Goal: Information Seeking & Learning: Find a problem to solve

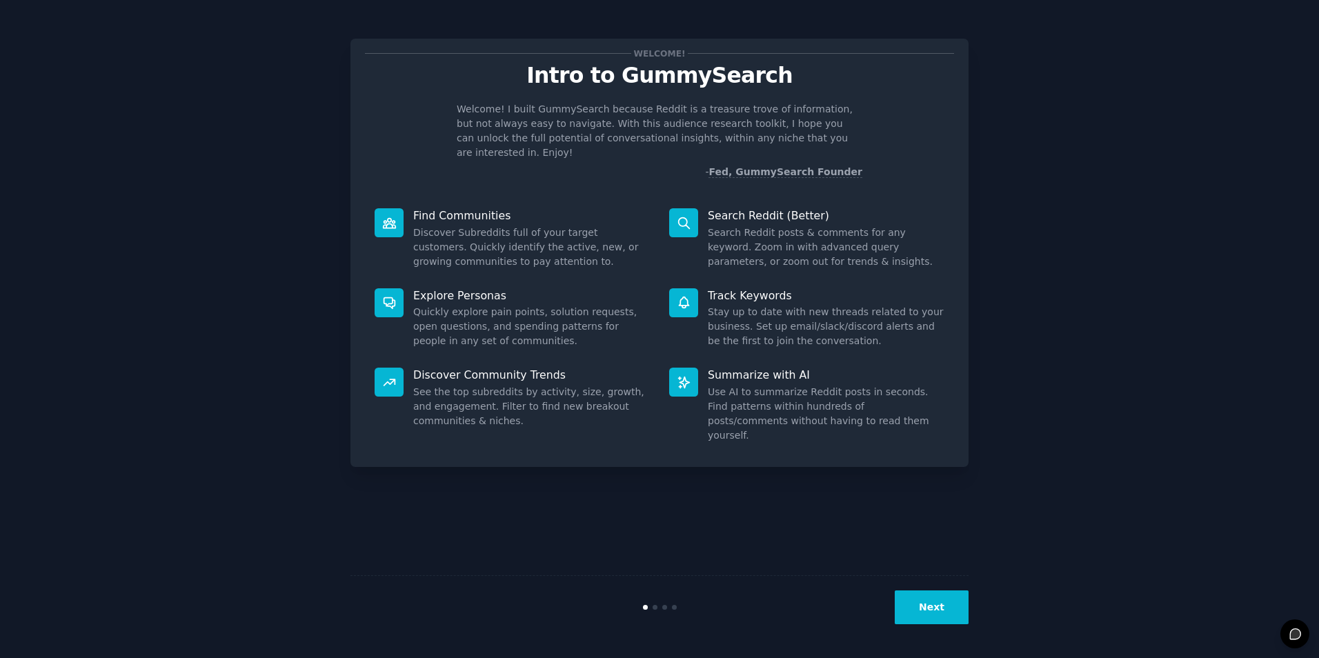
click at [618, 481] on div "Welcome! Intro to GummySearch Welcome! I built GummySearch because Reddit is a …" at bounding box center [659, 328] width 618 height 619
click at [932, 606] on button "Next" at bounding box center [932, 607] width 74 height 34
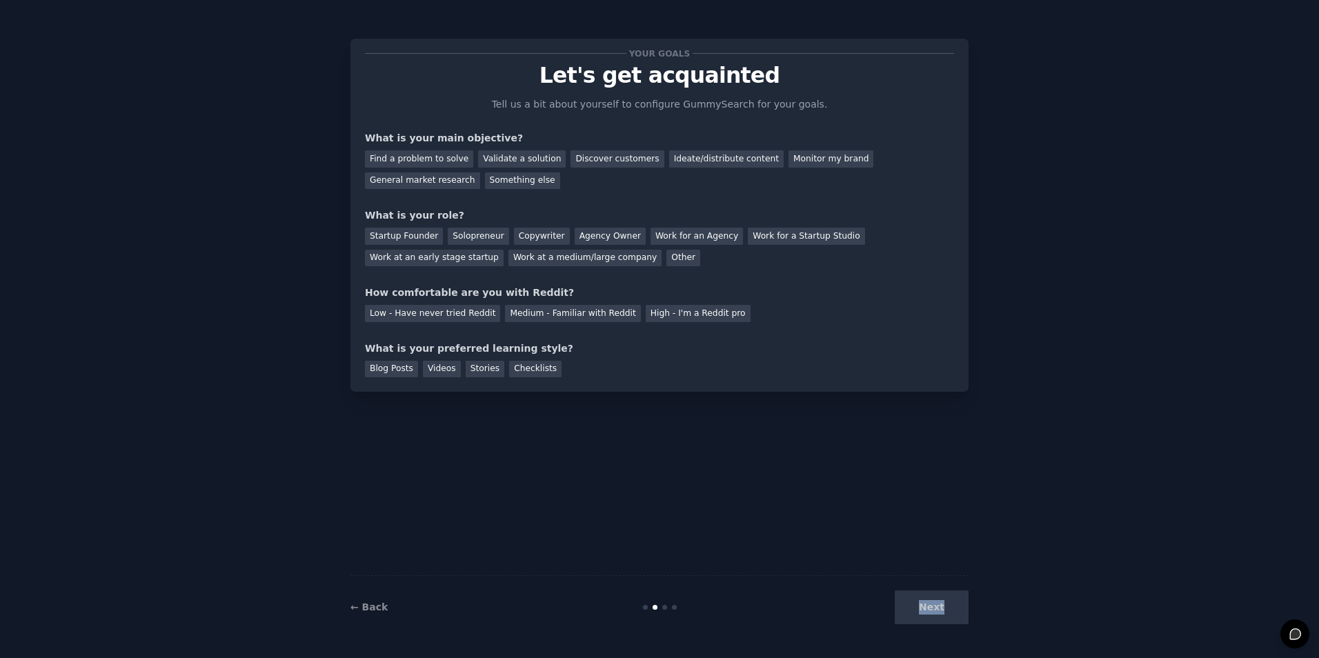
click at [932, 606] on div "Next" at bounding box center [865, 607] width 206 height 34
drag, startPoint x: 932, startPoint y: 606, endPoint x: 676, endPoint y: 520, distance: 269.8
click at [676, 520] on div "Your goals Let's get acquainted Tell us a bit about yourself to configure Gummy…" at bounding box center [659, 328] width 618 height 619
click at [510, 156] on div "Validate a solution" at bounding box center [522, 158] width 88 height 17
click at [575, 150] on div "Discover customers" at bounding box center [616, 158] width 93 height 17
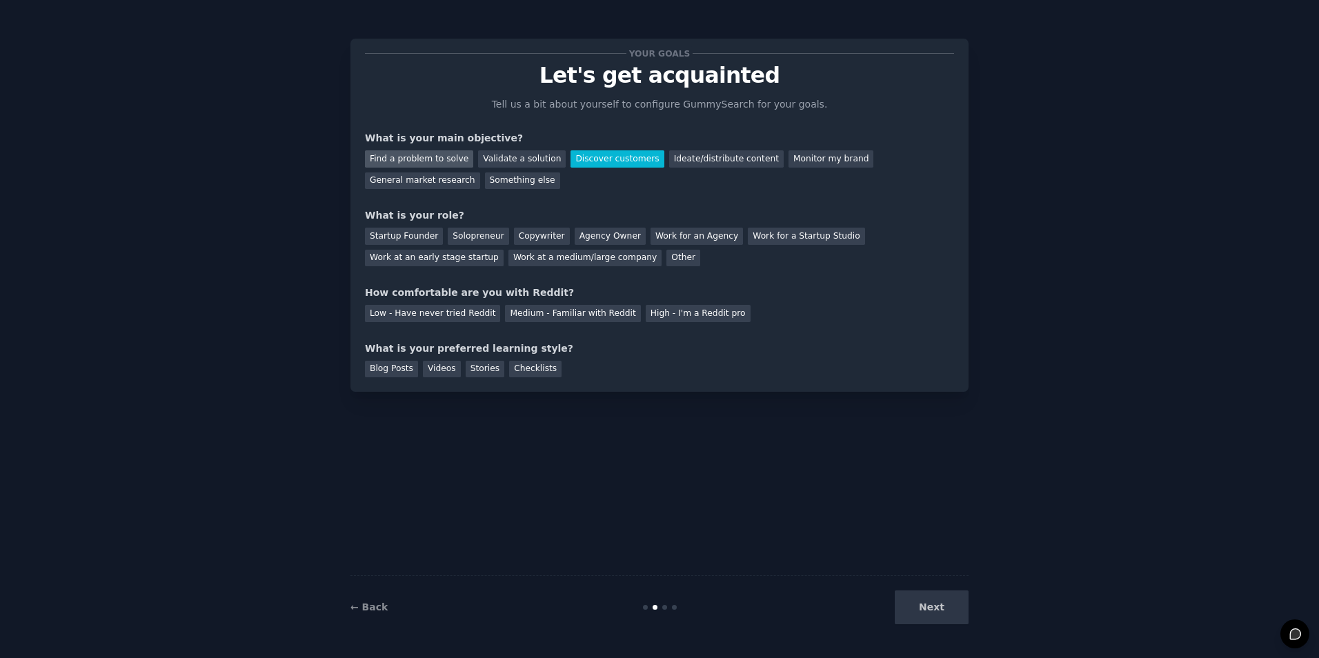
click at [450, 154] on div "Find a problem to solve" at bounding box center [419, 158] width 108 height 17
click at [490, 158] on div "Validate a solution" at bounding box center [522, 158] width 88 height 17
click at [570, 156] on div "Discover customers" at bounding box center [616, 158] width 93 height 17
click at [909, 610] on div "Next" at bounding box center [865, 607] width 206 height 34
click at [598, 230] on div "Agency Owner" at bounding box center [610, 236] width 71 height 17
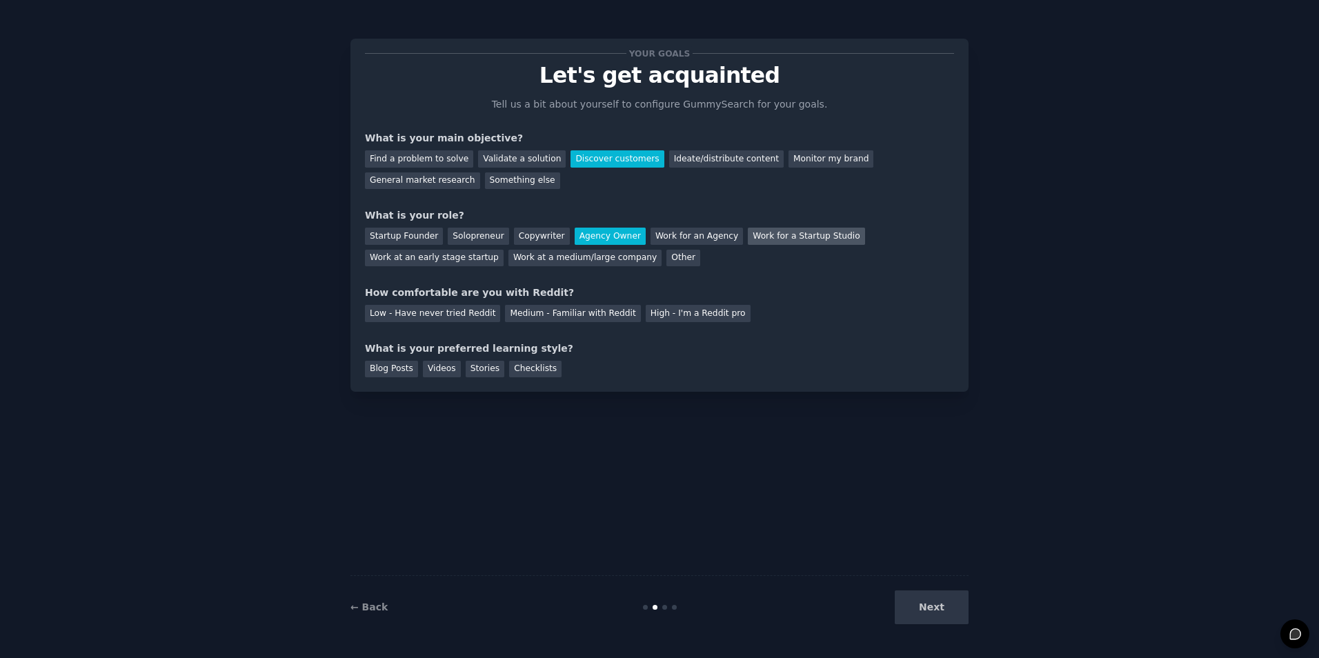
click at [777, 242] on div "Work for a Startup Studio" at bounding box center [806, 236] width 117 height 17
click at [541, 318] on div "Medium - Familiar with Reddit" at bounding box center [572, 313] width 135 height 17
click at [382, 363] on div "Blog Posts" at bounding box center [391, 369] width 53 height 17
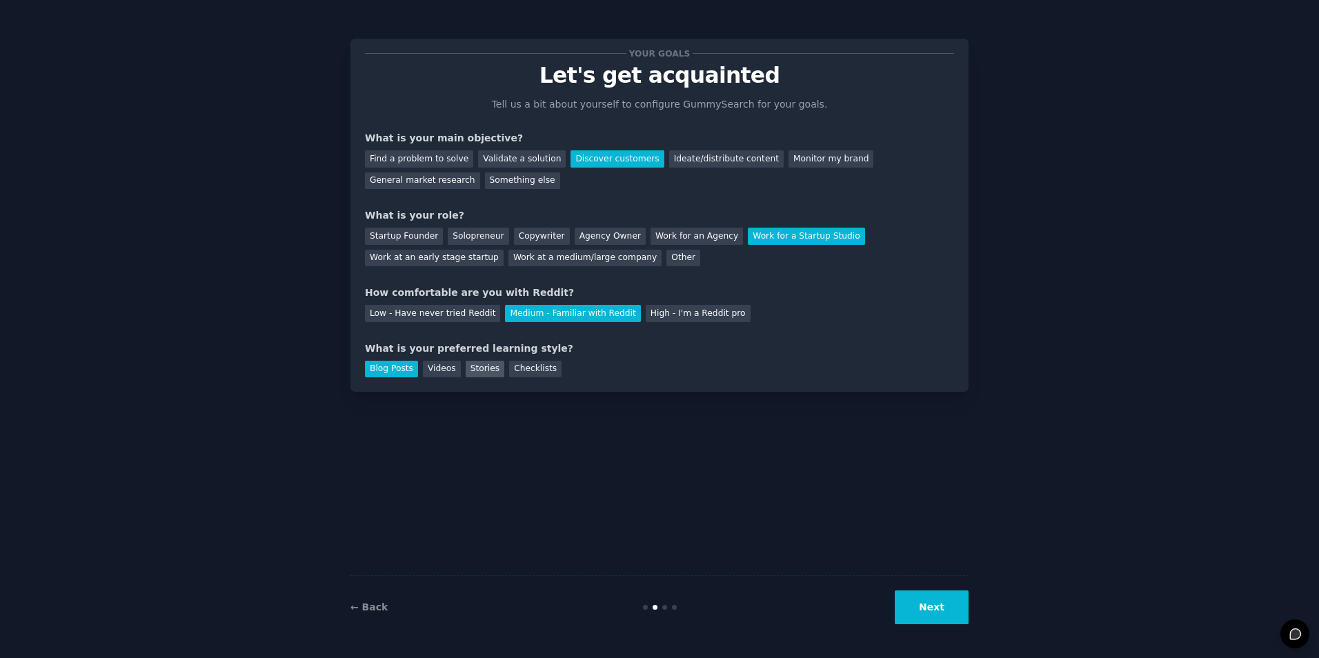
click at [469, 372] on div "Stories" at bounding box center [485, 369] width 39 height 17
click at [387, 359] on div "Blog Posts Videos Stories Checklists" at bounding box center [659, 367] width 589 height 22
click at [390, 363] on div "Blog Posts" at bounding box center [391, 369] width 53 height 17
click at [941, 608] on button "Next" at bounding box center [932, 607] width 74 height 34
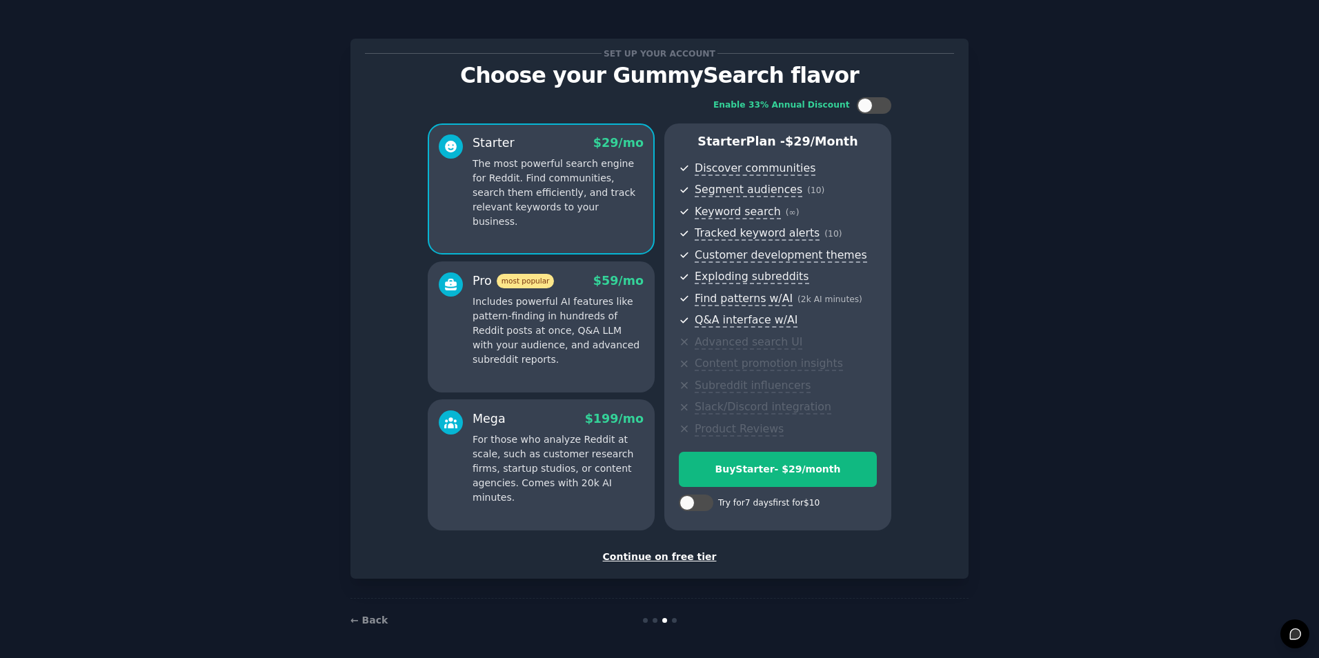
click at [651, 555] on div "Continue on free tier" at bounding box center [659, 557] width 589 height 14
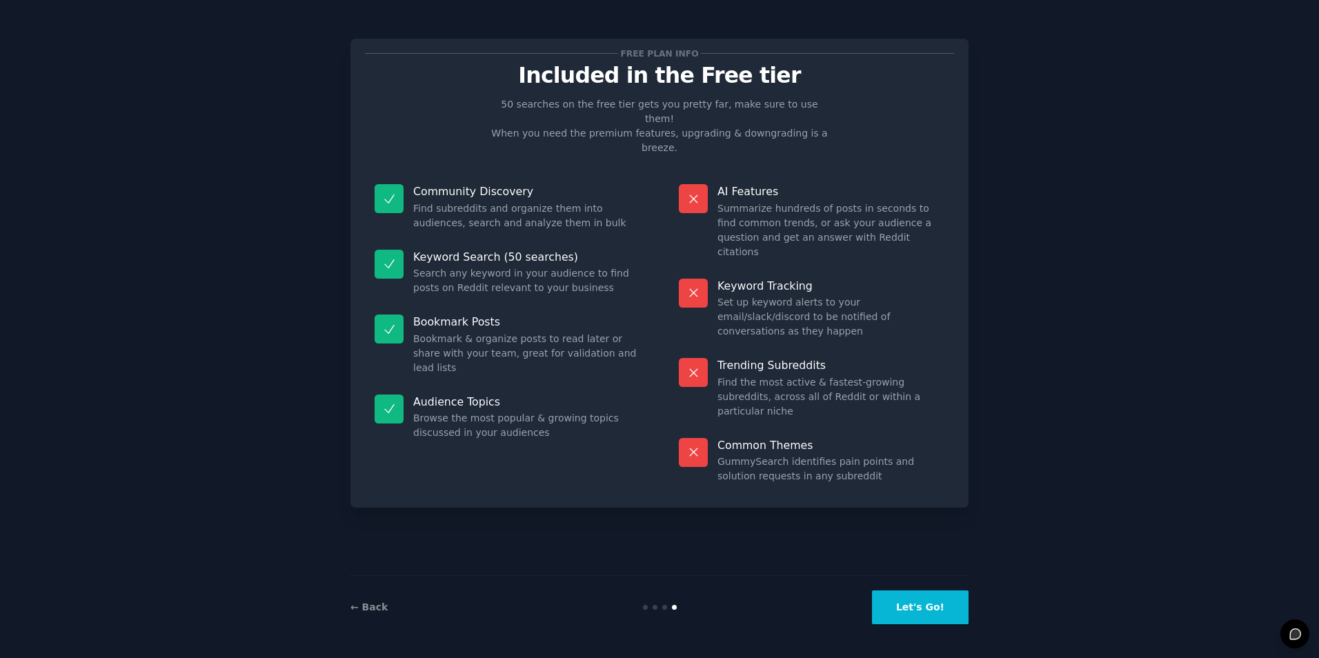
click at [920, 604] on button "Let's Go!" at bounding box center [920, 607] width 97 height 34
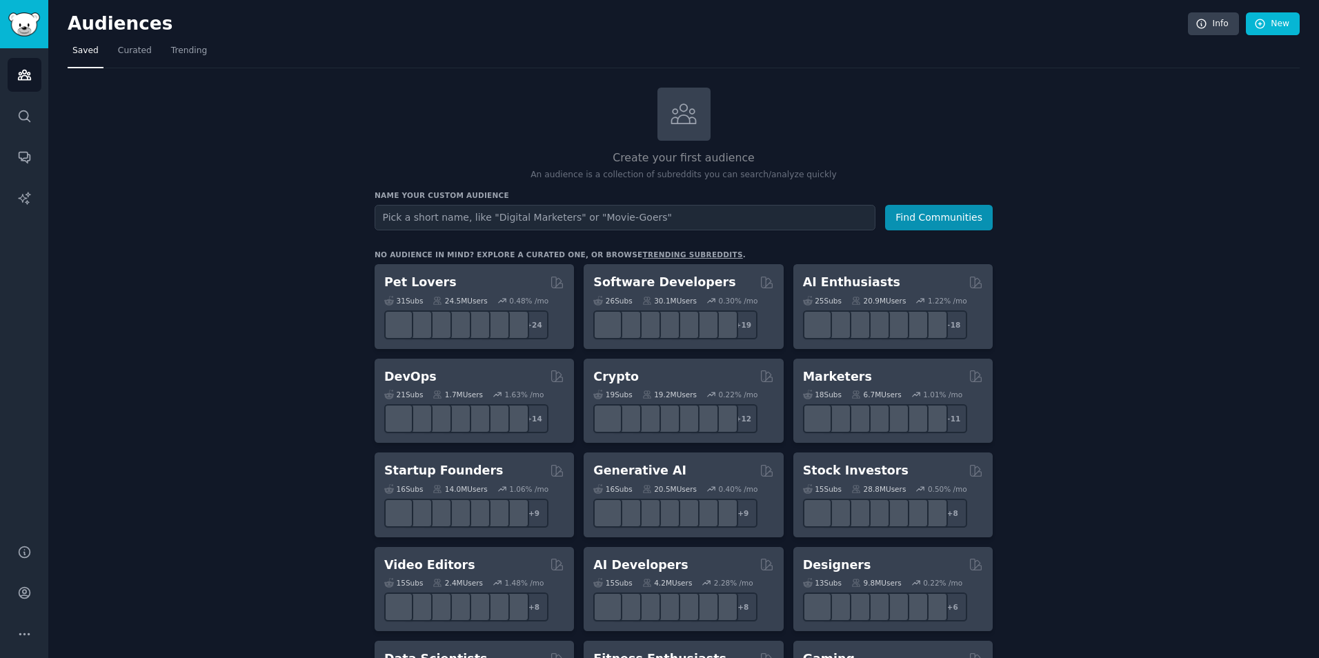
click at [510, 215] on input "text" at bounding box center [625, 218] width 501 height 26
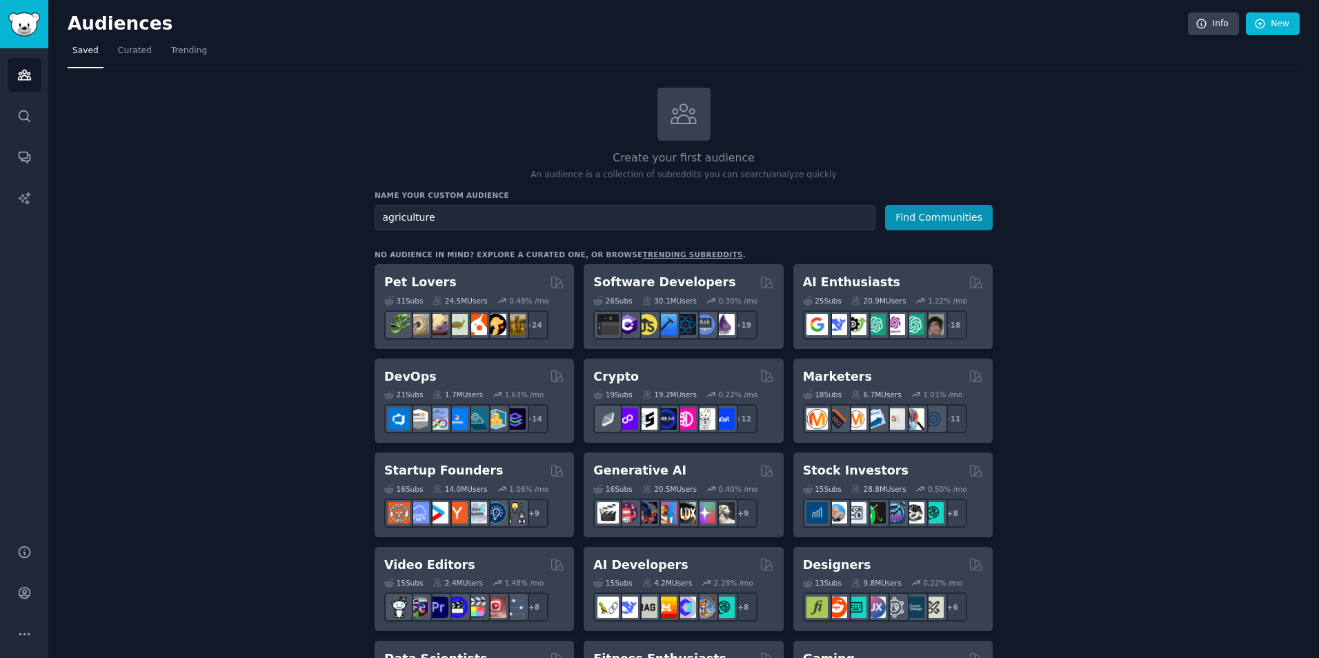
type input "agriculture"
click at [885, 205] on button "Find Communities" at bounding box center [939, 218] width 108 height 26
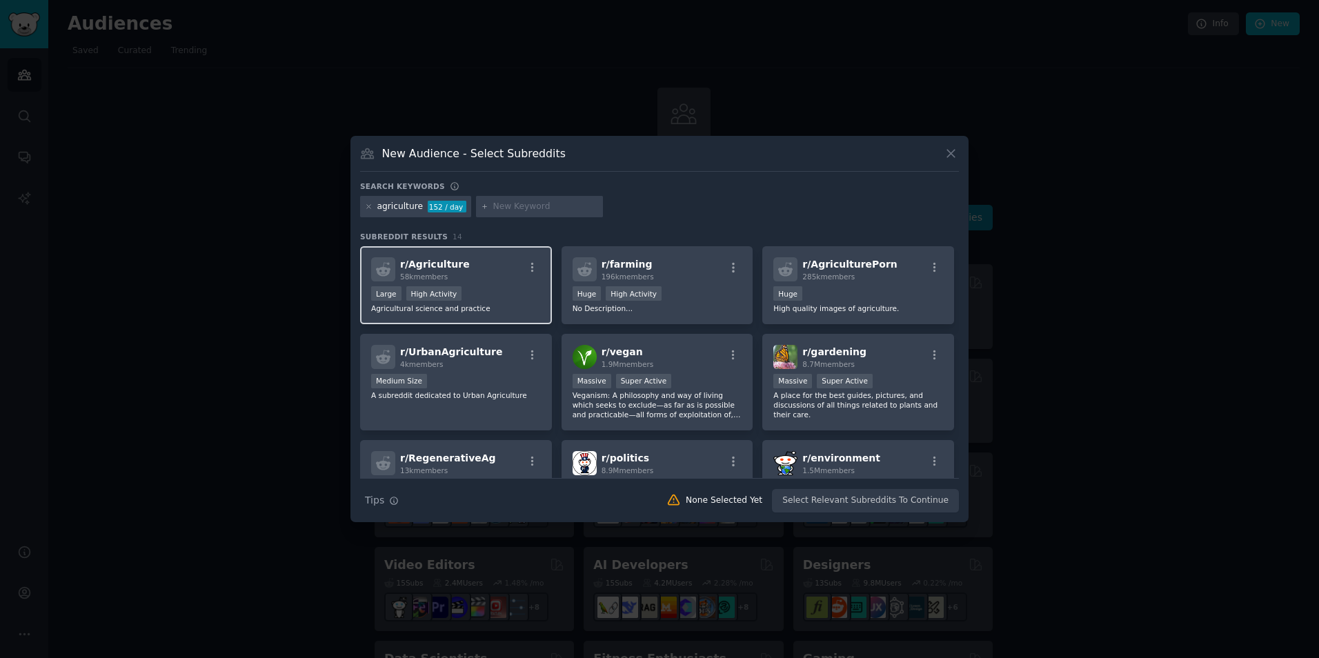
click at [455, 274] on div "58k members" at bounding box center [435, 277] width 70 height 10
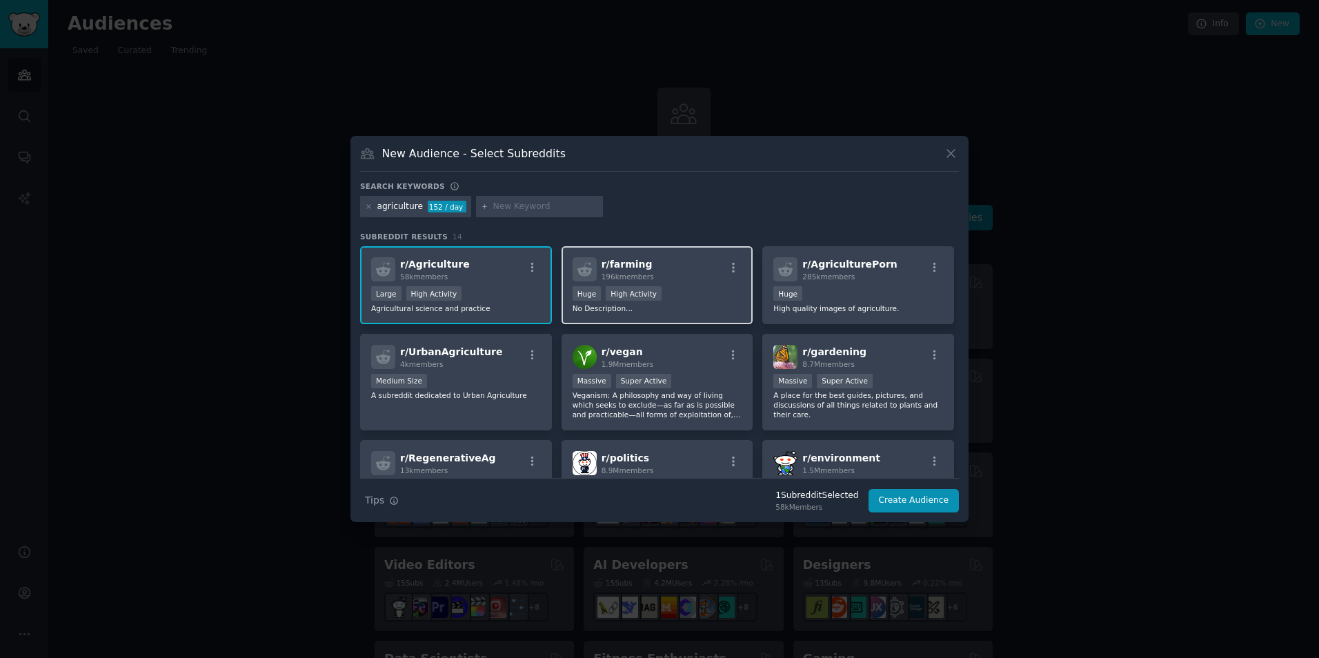
click at [659, 276] on div "r/ farming 196k members" at bounding box center [657, 269] width 170 height 24
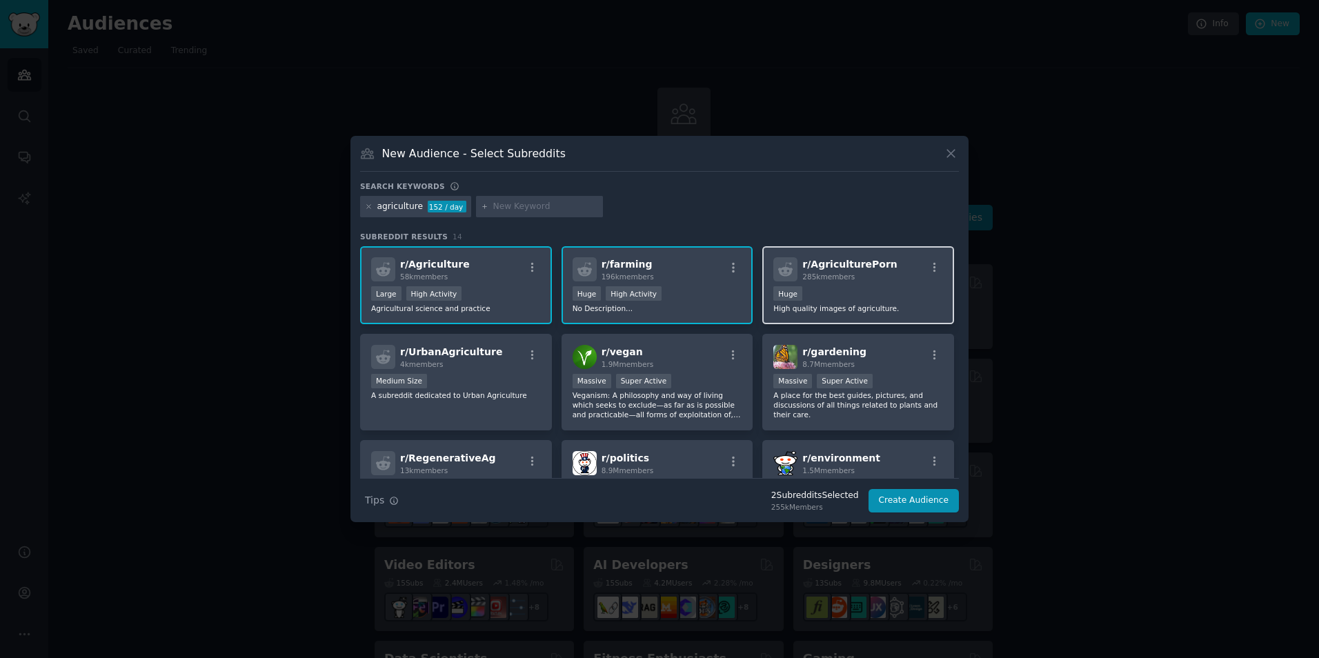
click at [802, 281] on span "285k members" at bounding box center [828, 276] width 52 height 8
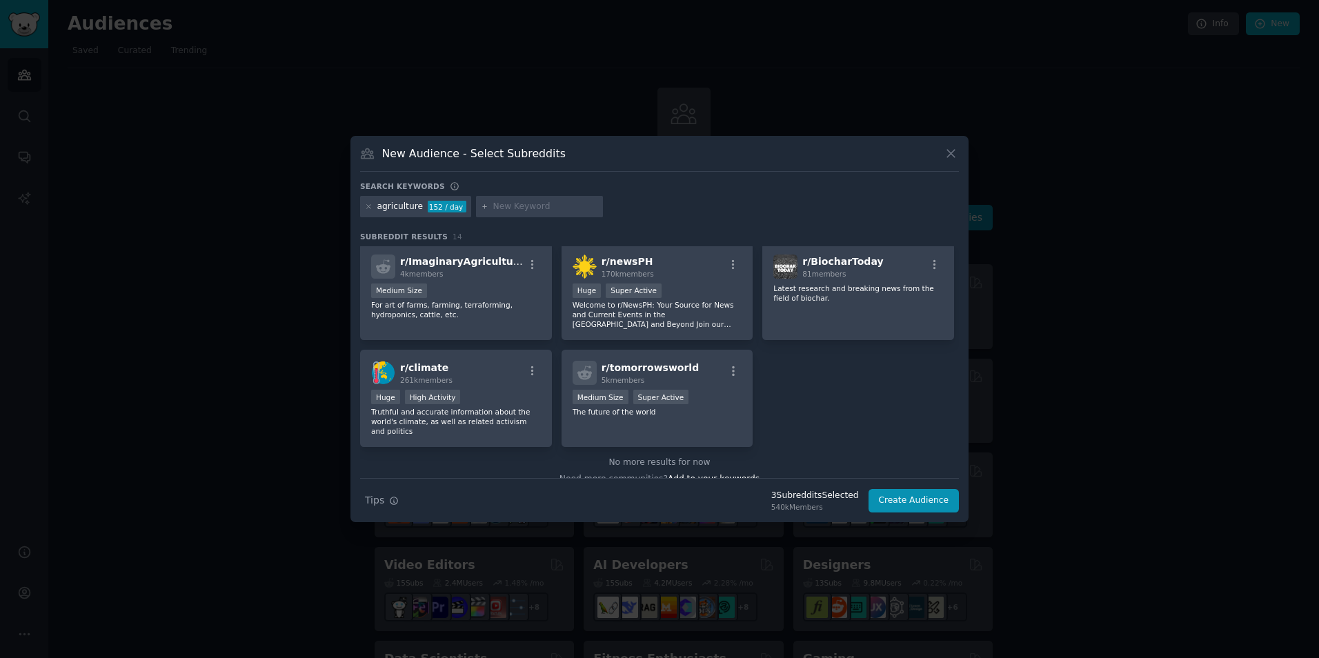
scroll to position [301, 0]
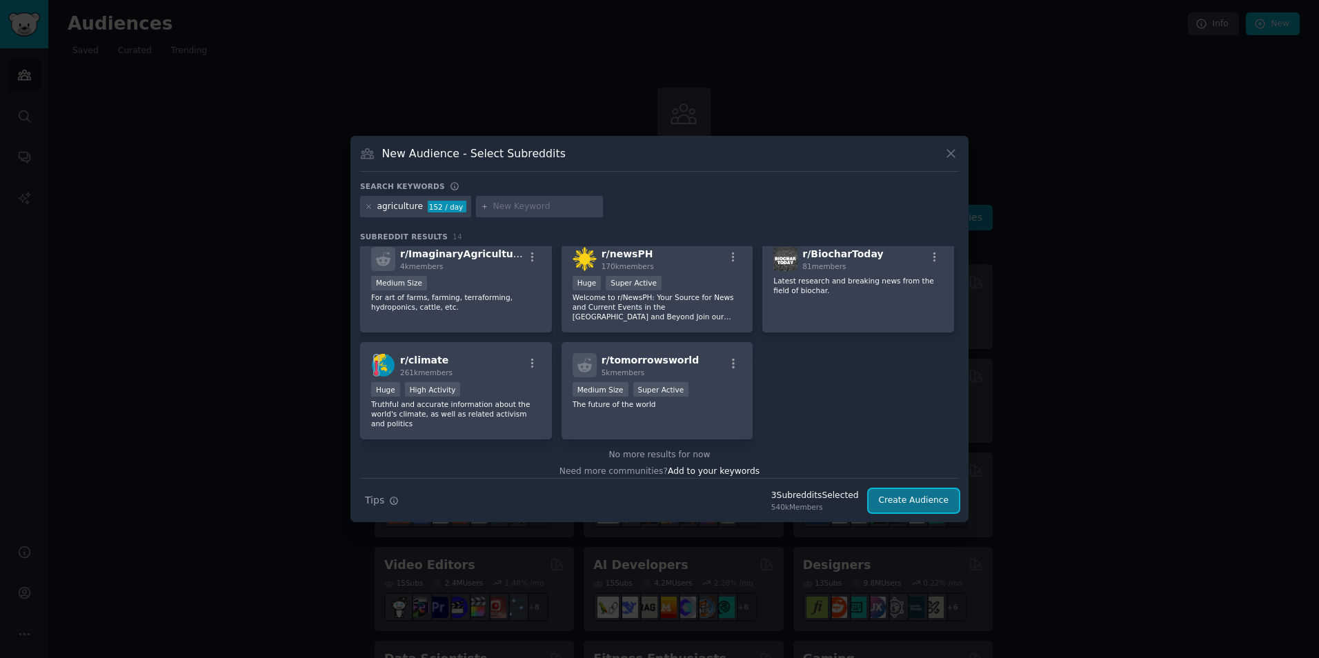
click at [910, 504] on button "Create Audience" at bounding box center [913, 500] width 91 height 23
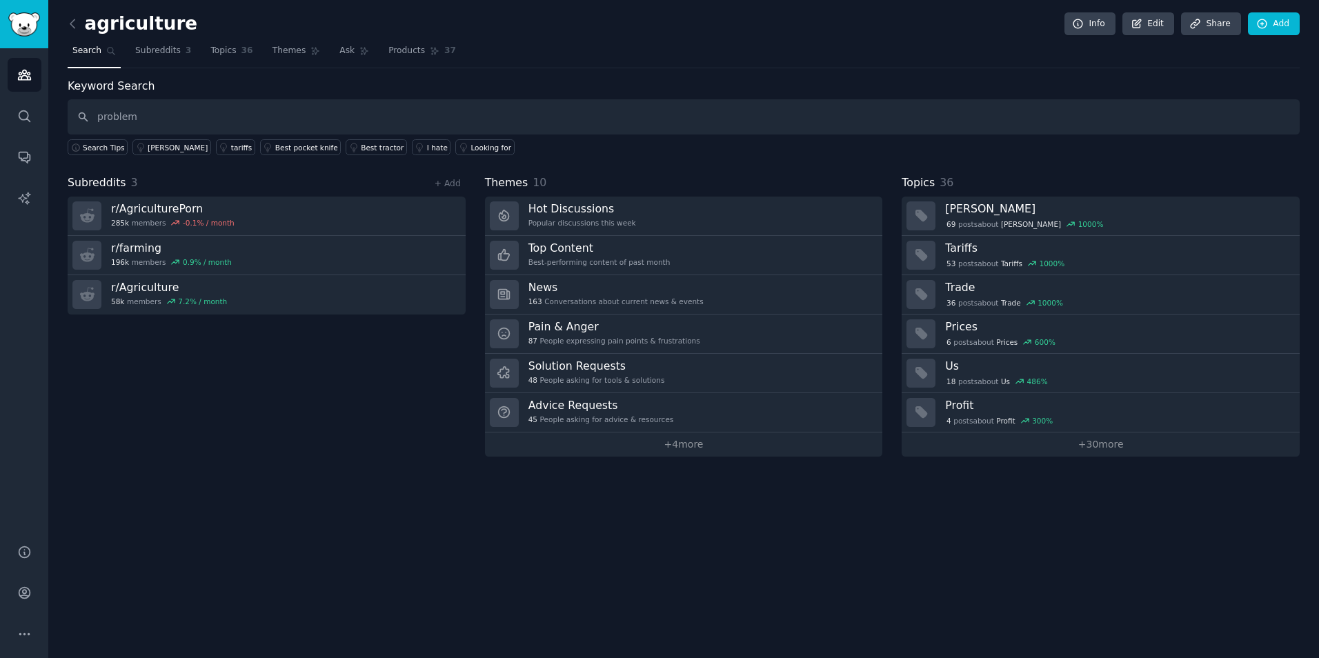
type input "problem"
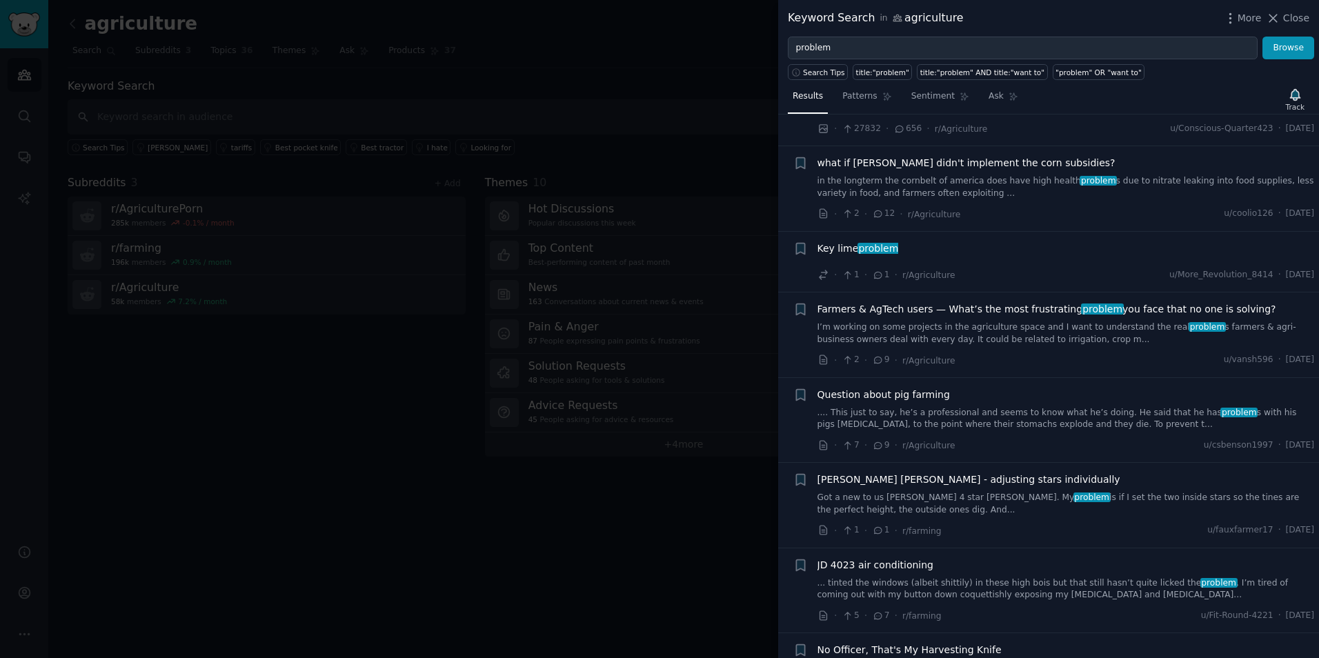
scroll to position [276, 0]
click at [1055, 301] on span "Farmers & AgTech users — What’s the most frustrating problem you face that no o…" at bounding box center [1046, 308] width 459 height 14
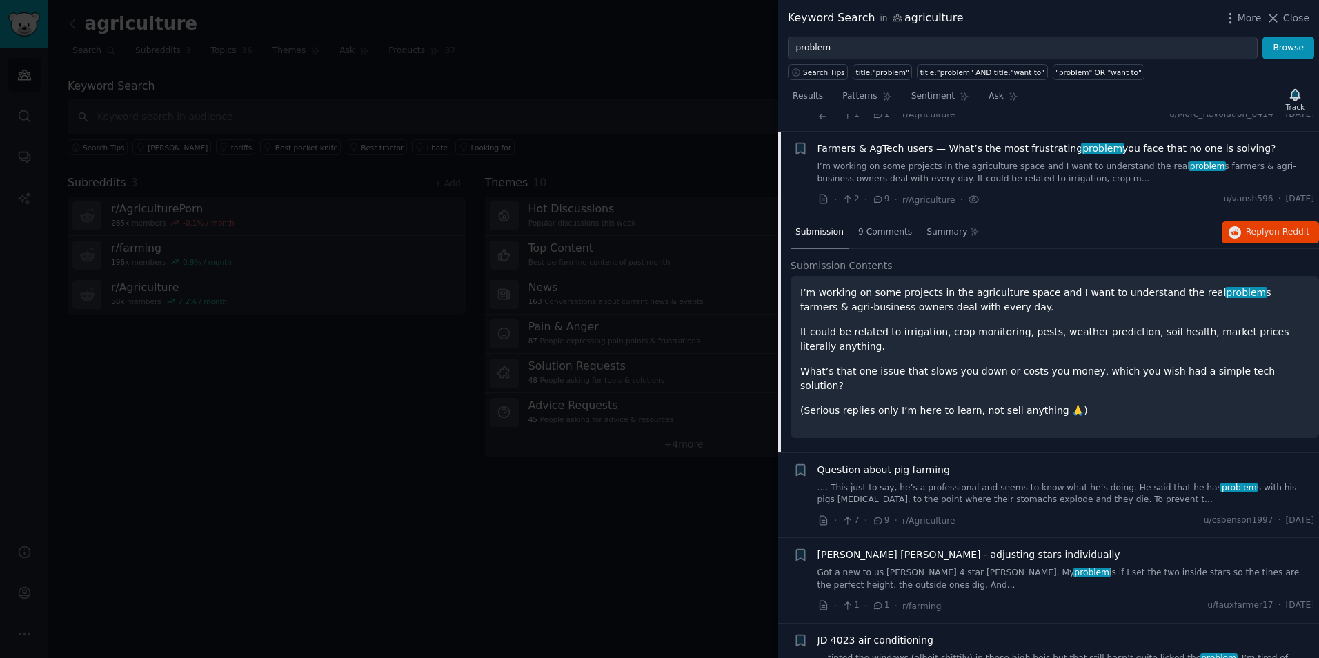
scroll to position [439, 0]
click at [1004, 328] on div "I’m working on some projects in the agriculture space and I want to understand …" at bounding box center [1054, 349] width 509 height 132
drag, startPoint x: 1004, startPoint y: 328, endPoint x: 1185, endPoint y: 319, distance: 181.6
click at [1185, 322] on p "It could be related to irrigation, crop monitoring, pests, weather prediction, …" at bounding box center [1054, 336] width 509 height 29
click at [895, 223] on span "9 Comments" at bounding box center [885, 229] width 54 height 12
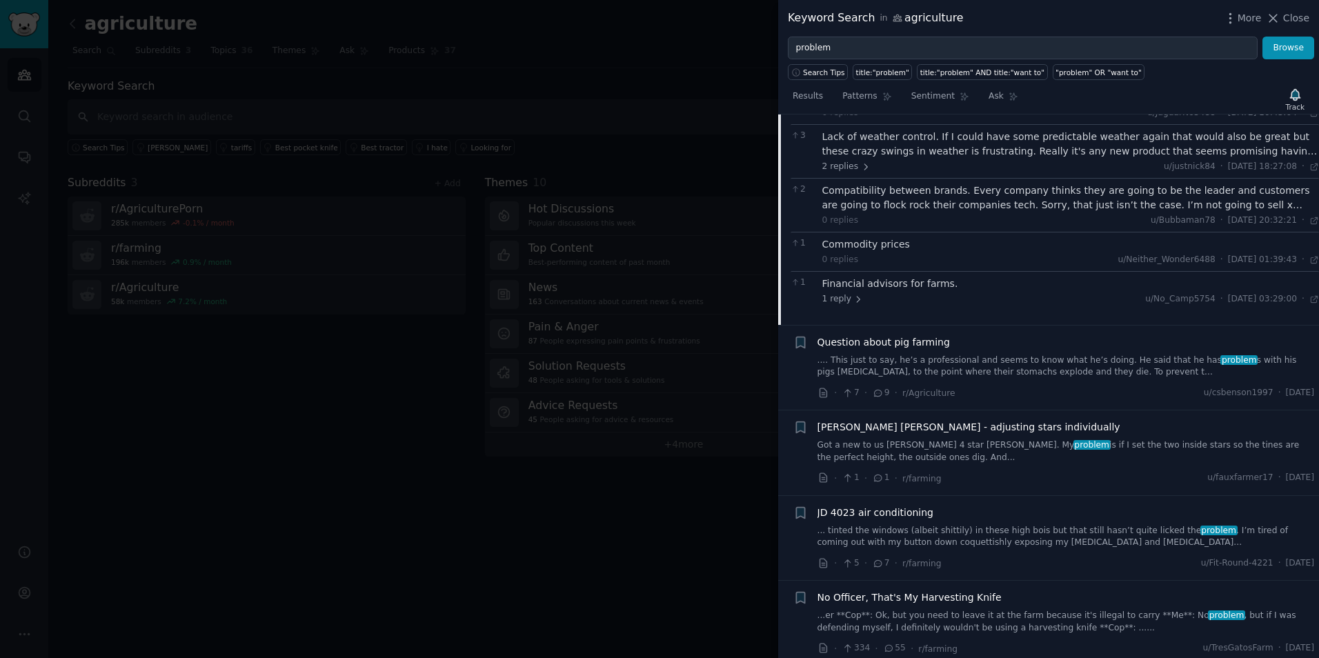
scroll to position [646, 0]
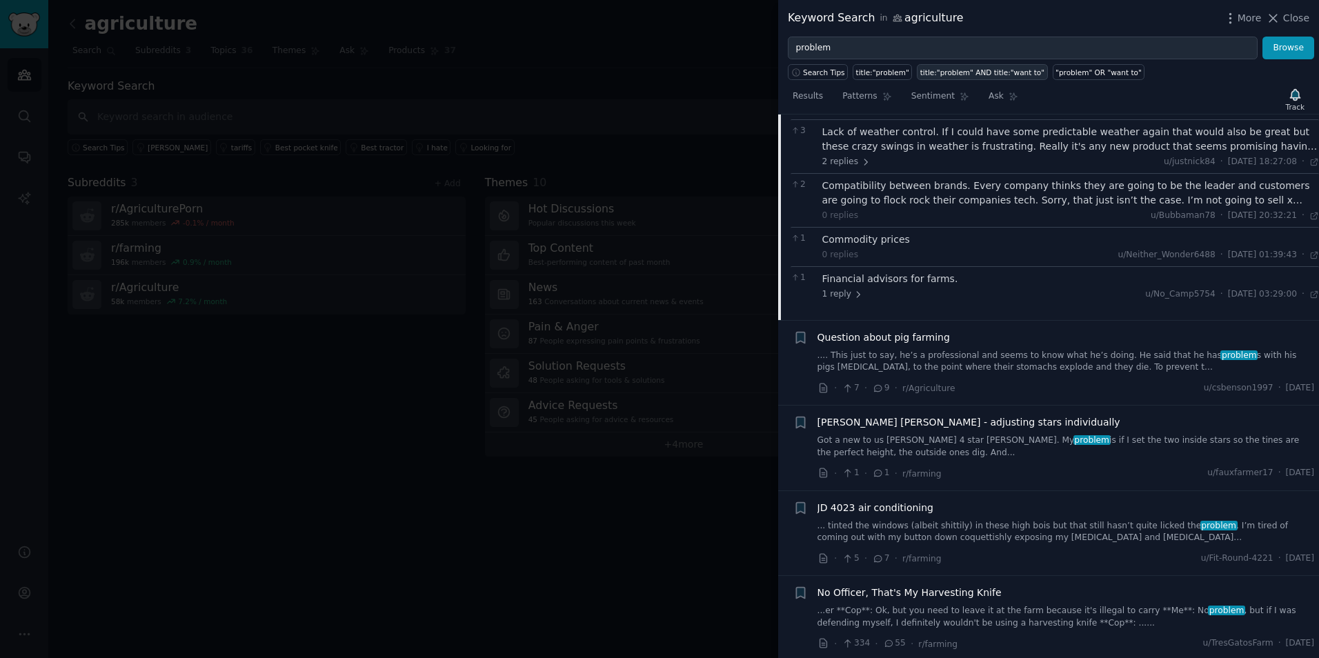
click at [959, 73] on div "title:"problem" AND title:"want to"" at bounding box center [982, 73] width 124 height 10
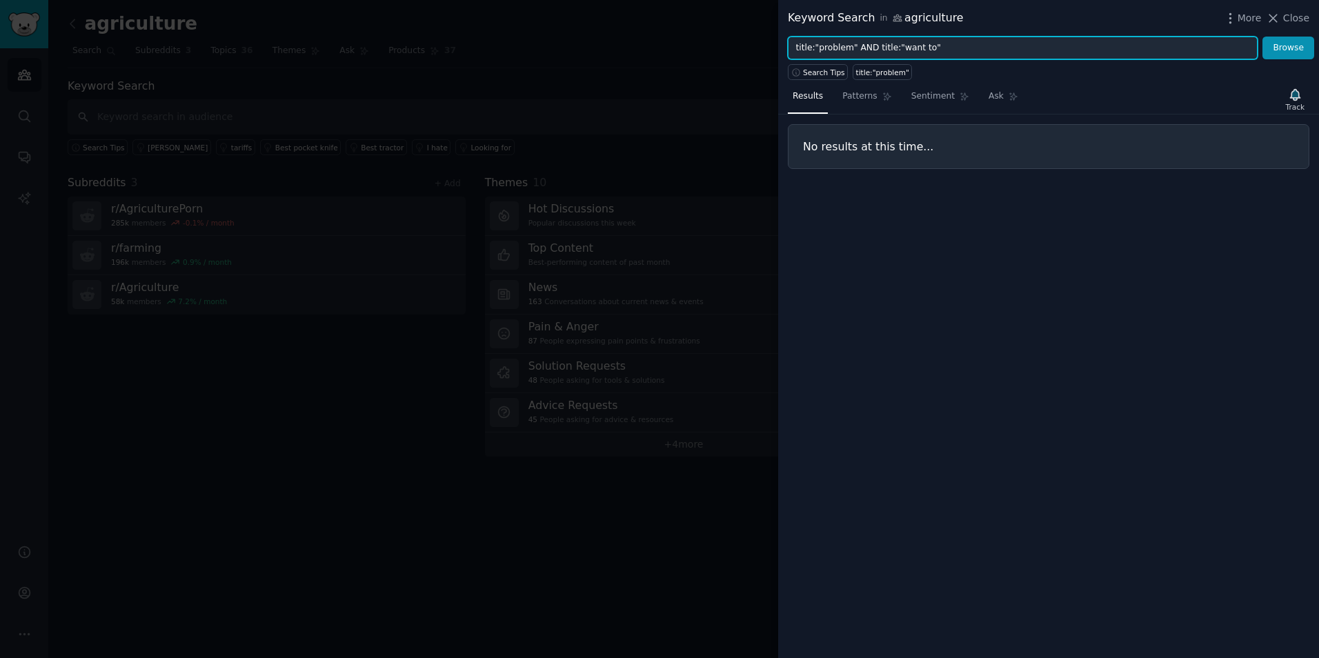
click at [877, 37] on input "title:"problem" AND title:"want to"" at bounding box center [1023, 48] width 470 height 23
click at [877, 38] on input "title:"problem" AND title:"want to"" at bounding box center [1023, 48] width 470 height 23
click at [815, 48] on input "title:"problem" AND title:"want to"" at bounding box center [1023, 48] width 470 height 23
drag, startPoint x: 812, startPoint y: 52, endPoint x: 701, endPoint y: 57, distance: 110.5
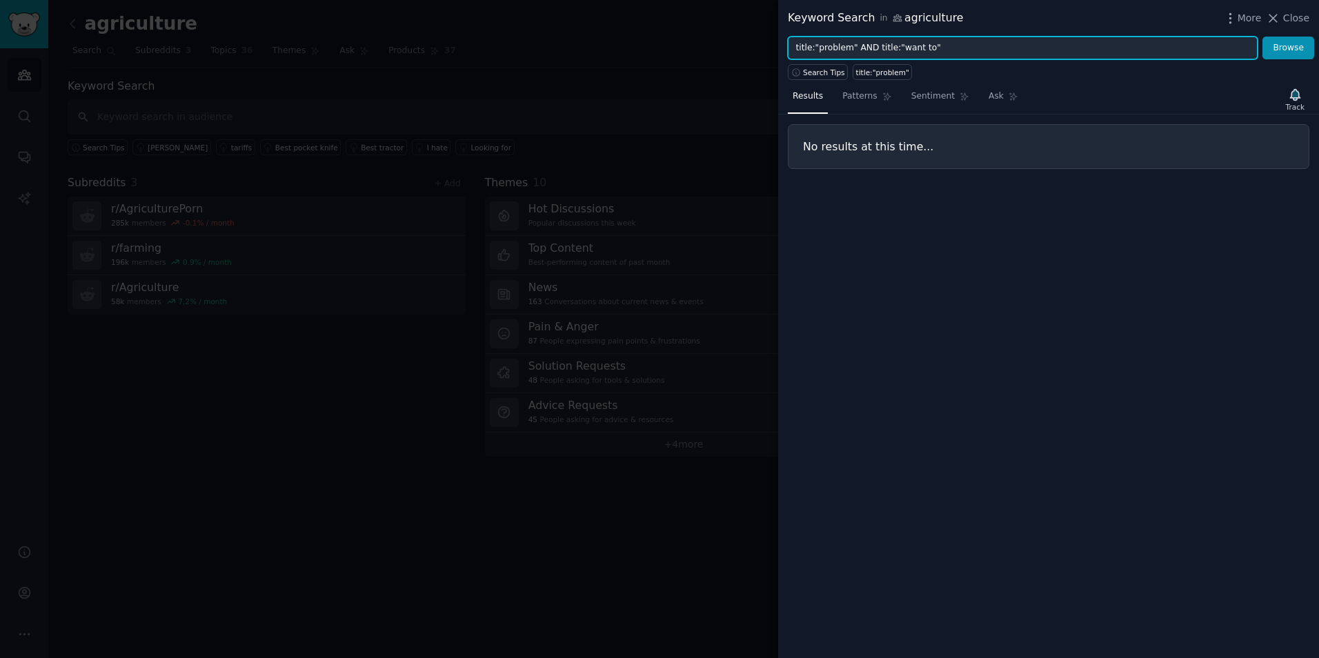
click at [701, 57] on div "Keyword Search in agriculture More Close title:"problem" AND title:"want to" Br…" at bounding box center [659, 329] width 1319 height 658
click at [1262, 37] on button "Browse" at bounding box center [1288, 48] width 52 height 23
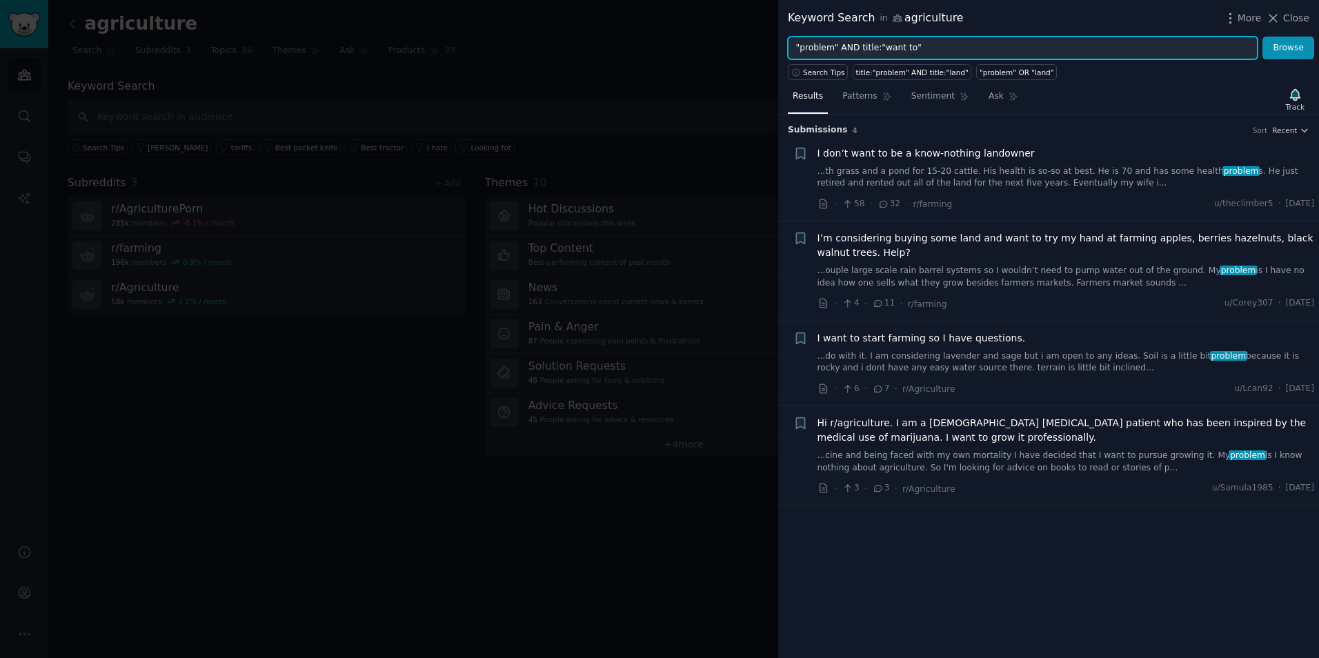
click at [873, 46] on input ""problem" AND title:"want to"" at bounding box center [1023, 48] width 470 height 23
type input ""problem" AND "want to""
click at [1262, 37] on button "Browse" at bounding box center [1288, 48] width 52 height 23
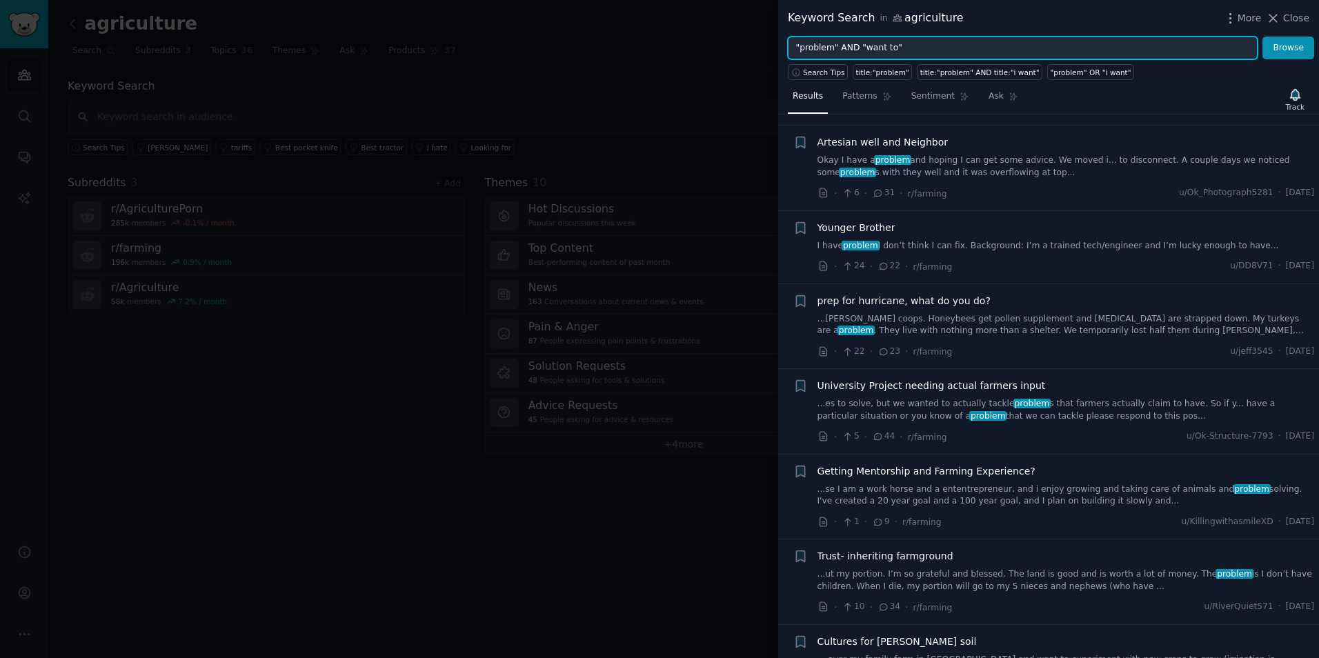
scroll to position [1586, 0]
